Goal: Navigation & Orientation: Find specific page/section

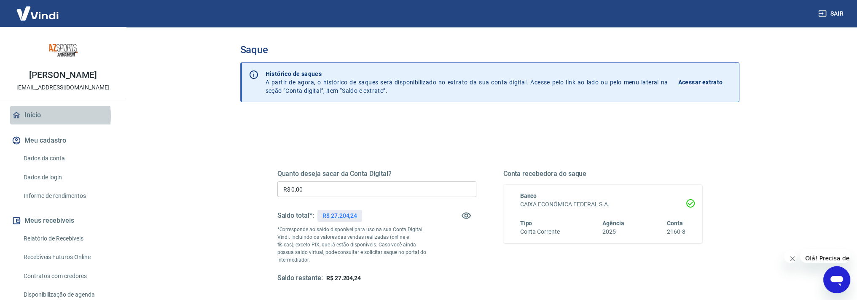
click at [38, 116] on link "Início" at bounding box center [63, 115] width 106 height 19
